Goal: Task Accomplishment & Management: Manage account settings

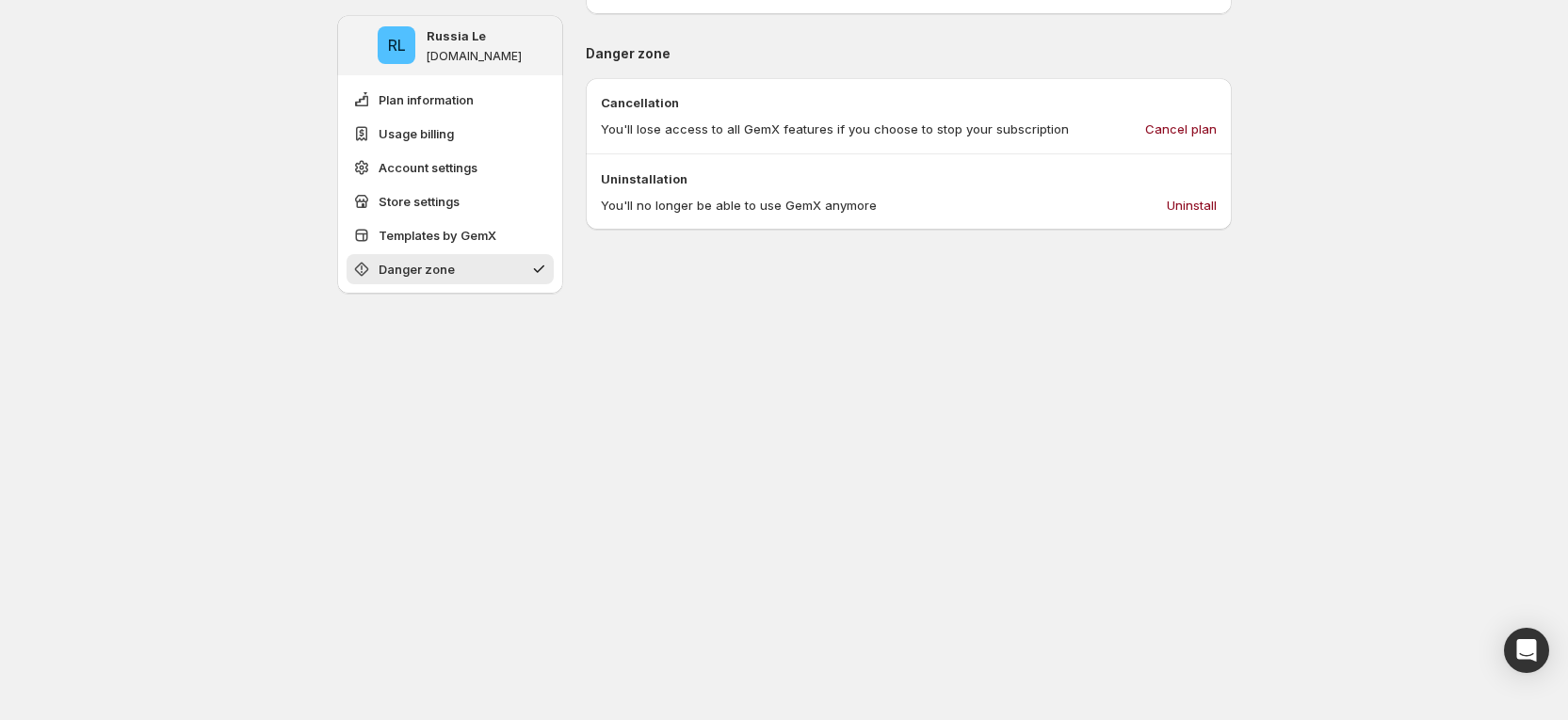
scroll to position [1976, 0]
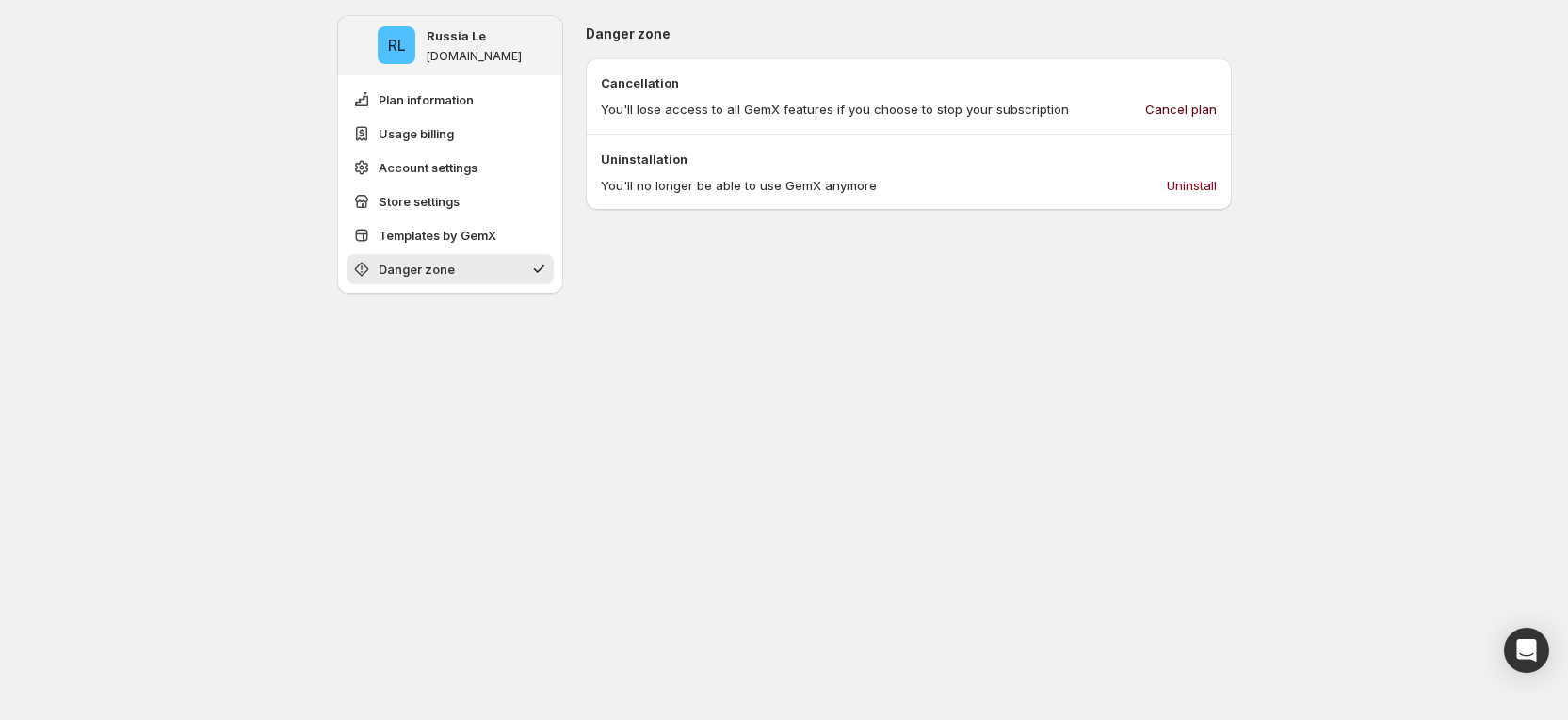
click at [1195, 104] on span "Cancel plan" at bounding box center [1180, 109] width 72 height 19
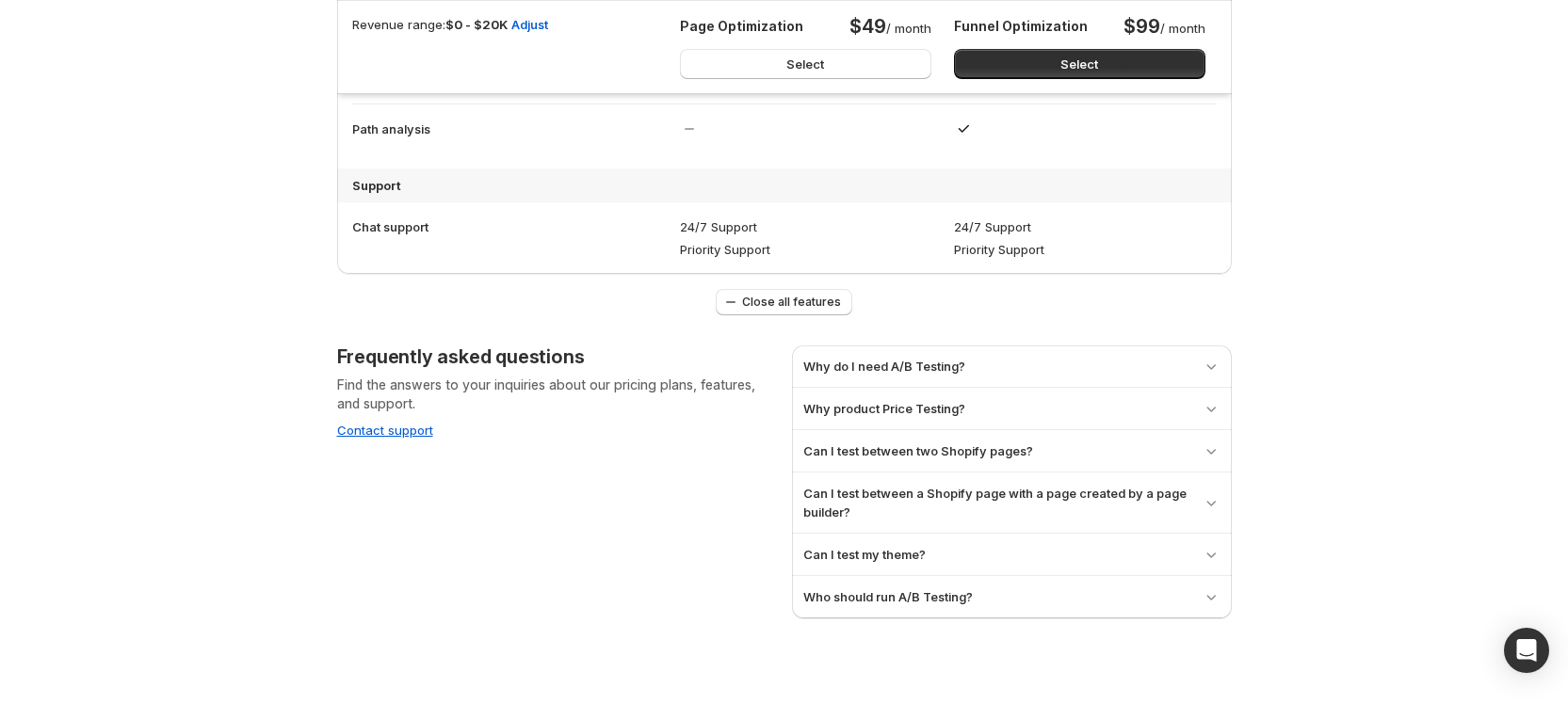
scroll to position [0, 0]
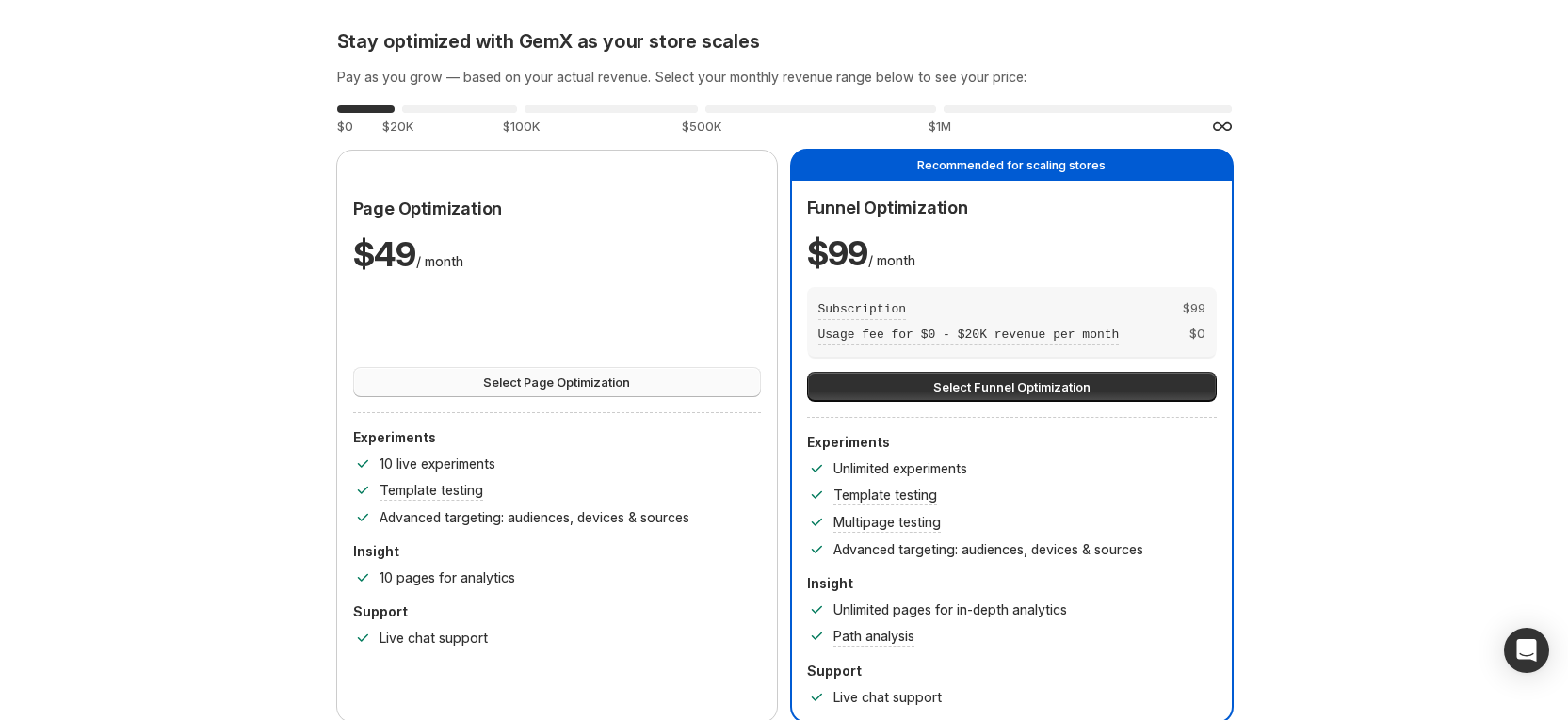
click at [705, 383] on button "Select Page Optimization" at bounding box center [557, 381] width 408 height 30
